Goal: Answer question/provide support

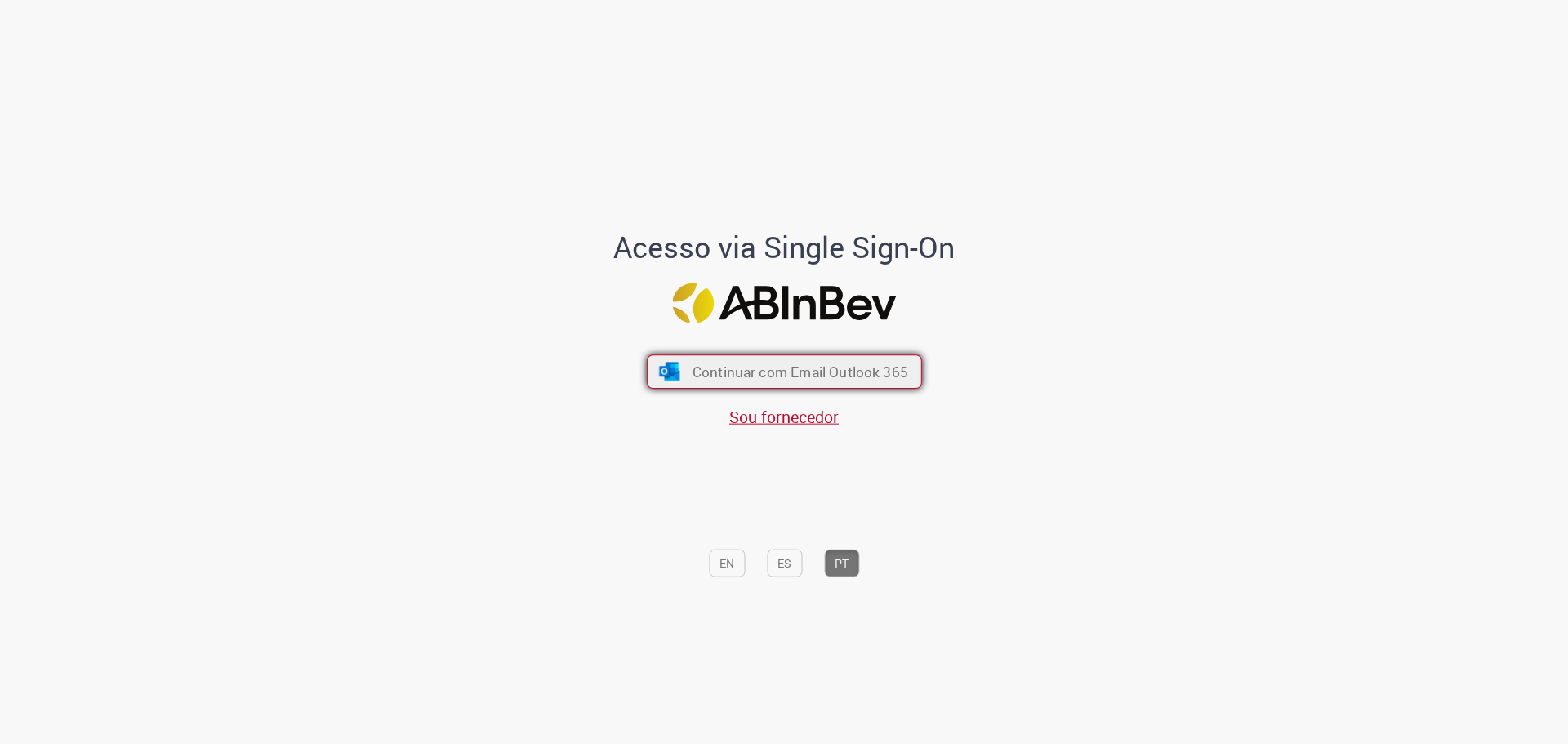
click at [698, 381] on span "Continuar com Email Outlook 365" at bounding box center [799, 371] width 216 height 19
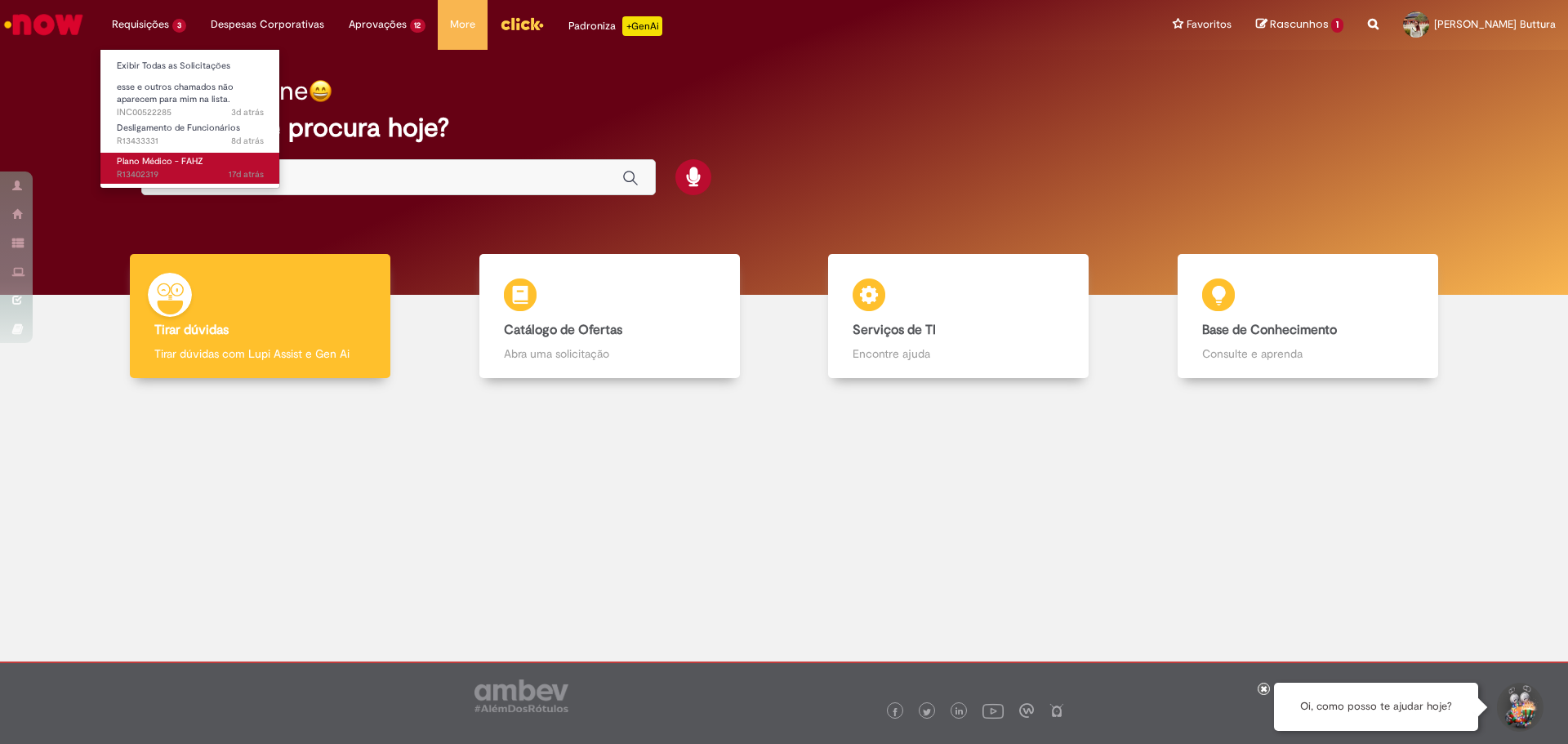
click at [158, 170] on span "17d atrás 17 dias atrás R13402319" at bounding box center [190, 174] width 147 height 13
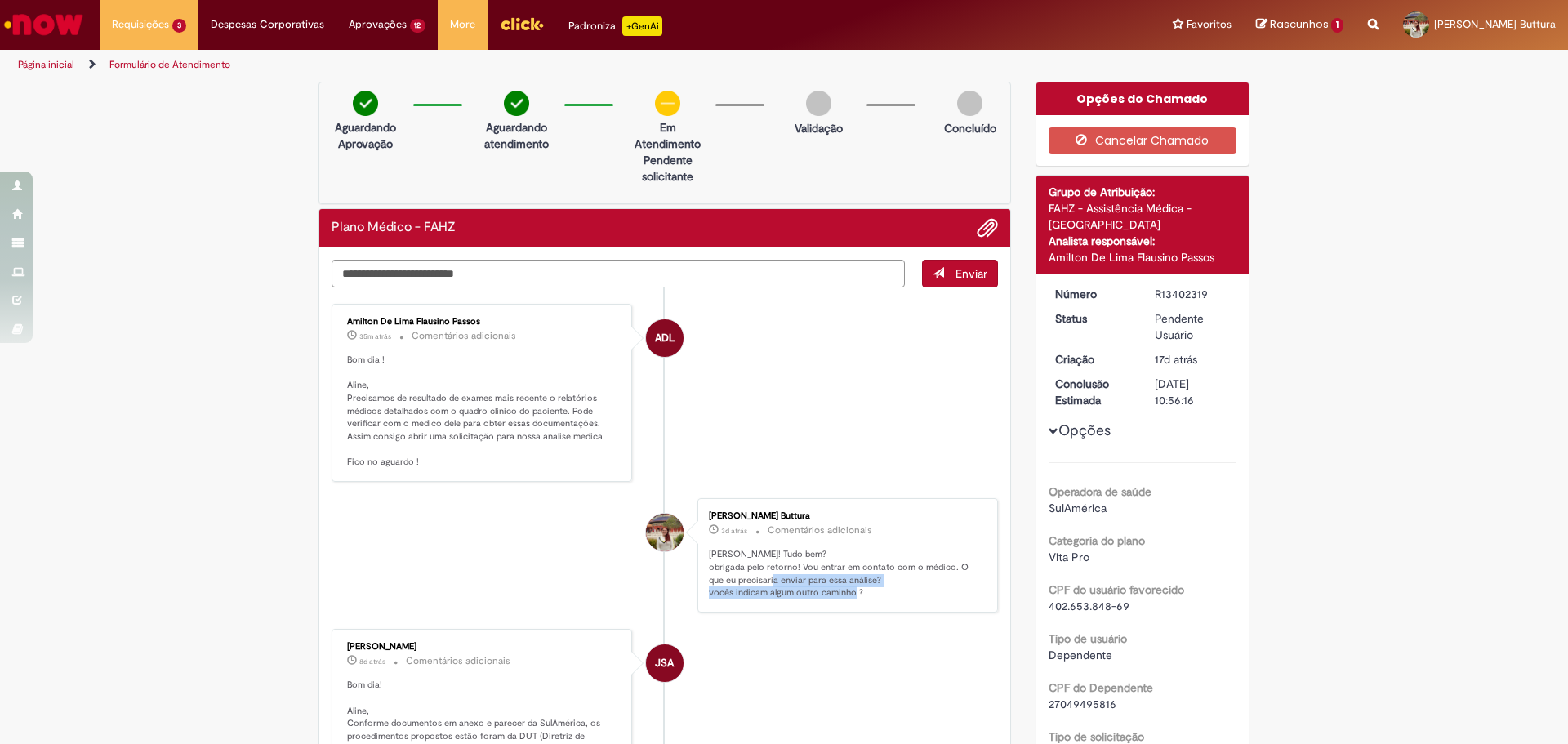
drag, startPoint x: 759, startPoint y: 577, endPoint x: 872, endPoint y: 594, distance: 114.3
click at [872, 594] on p "[PERSON_NAME]! Tudo bem? obrigada pelo retorno! Vou entrar em contato com o méd…" at bounding box center [845, 573] width 272 height 51
drag, startPoint x: 362, startPoint y: 403, endPoint x: 608, endPoint y: 414, distance: 246.2
click at [608, 414] on p "Bom dia ! Aline, Precisamos de resultado de exames mais recente o relatórios mé…" at bounding box center [483, 411] width 272 height 115
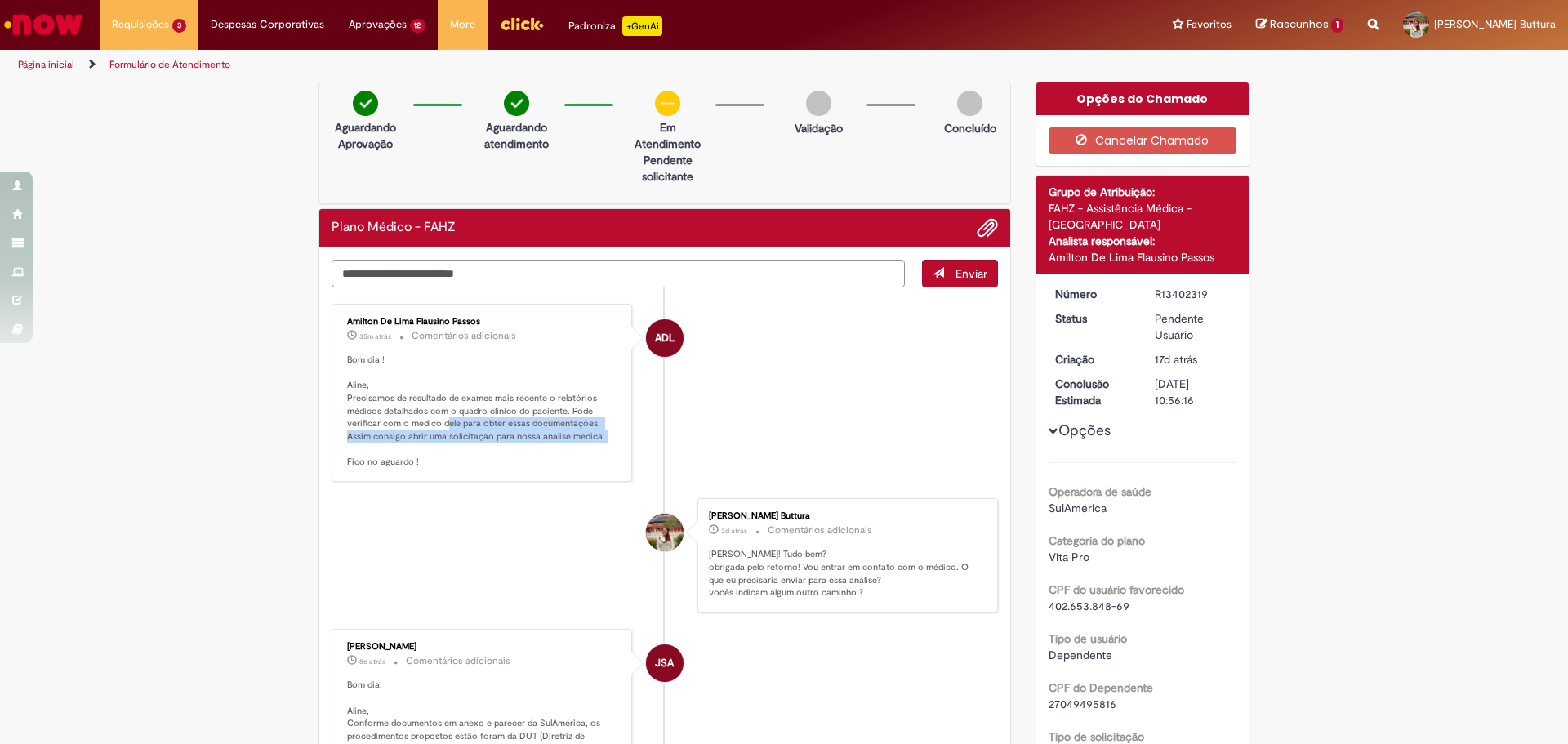
drag, startPoint x: 473, startPoint y: 421, endPoint x: 600, endPoint y: 435, distance: 127.8
click at [600, 435] on p "Bom dia ! Aline, Precisamos de resultado de exames mais recente o relatórios mé…" at bounding box center [483, 411] width 272 height 115
click at [519, 451] on p "Bom dia ! Aline, Precisamos de resultado de exames mais recente o relatórios mé…" at bounding box center [483, 411] width 272 height 115
click at [529, 268] on textarea "Digite sua mensagem aqui..." at bounding box center [618, 273] width 574 height 27
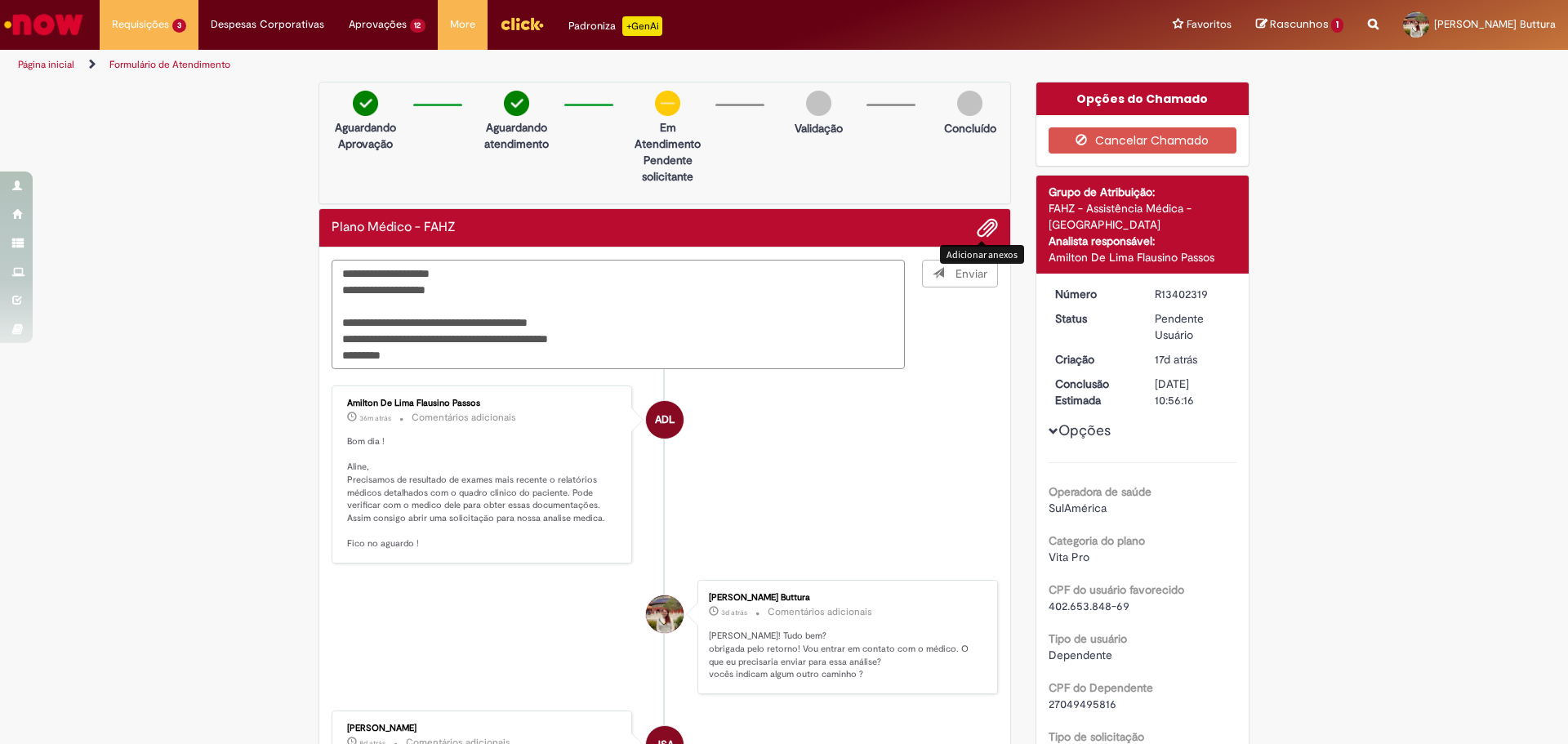
type textarea "**********"
click at [988, 220] on span "Adicionar anexos" at bounding box center [986, 228] width 19 height 19
